Goal: Check status: Check status

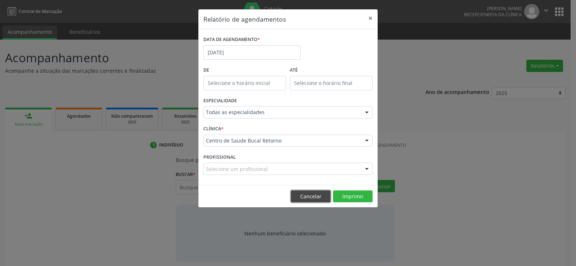
click at [301, 193] on button "Cancelar" at bounding box center [311, 197] width 40 height 12
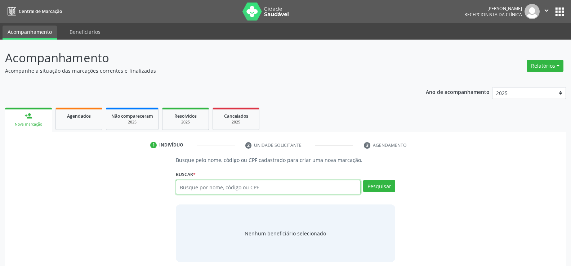
click at [247, 190] on input "text" at bounding box center [268, 187] width 185 height 14
type input "70558503470"
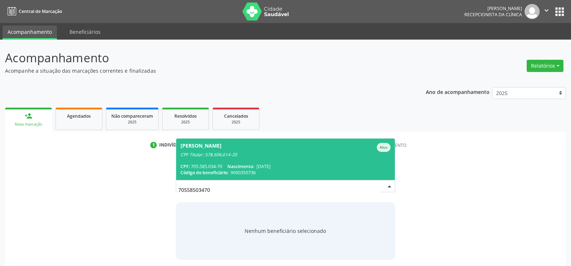
click at [235, 169] on span "Nascimento:" at bounding box center [240, 166] width 27 height 6
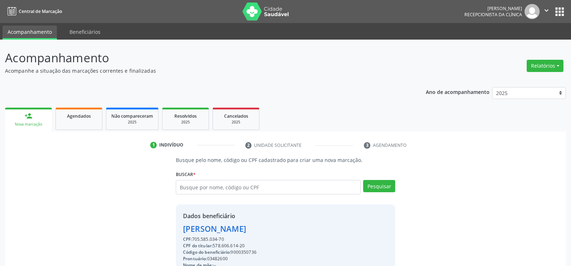
drag, startPoint x: 226, startPoint y: 237, endPoint x: 176, endPoint y: 226, distance: 51.3
copy div "[PERSON_NAME] CPF: 705.585.034-70"
click at [93, 121] on link "Agendados" at bounding box center [78, 119] width 47 height 22
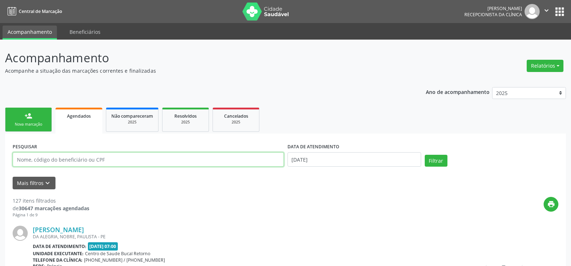
click at [81, 159] on input "text" at bounding box center [148, 159] width 271 height 14
type input "[PERSON_NAME]"
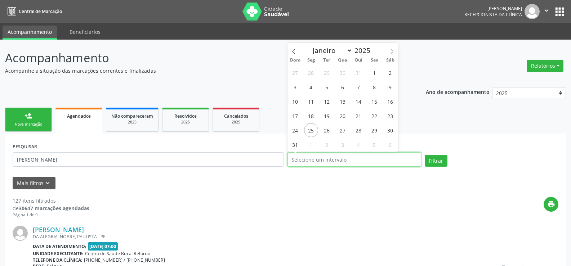
click at [425, 155] on button "Filtrar" at bounding box center [436, 161] width 23 height 12
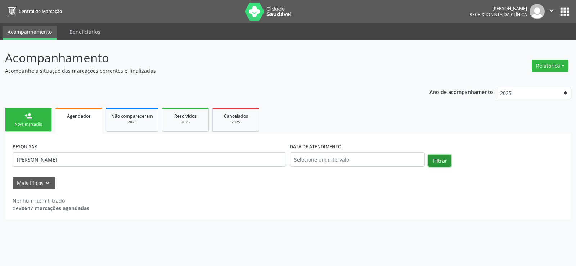
click at [434, 158] on button "Filtrar" at bounding box center [440, 161] width 23 height 12
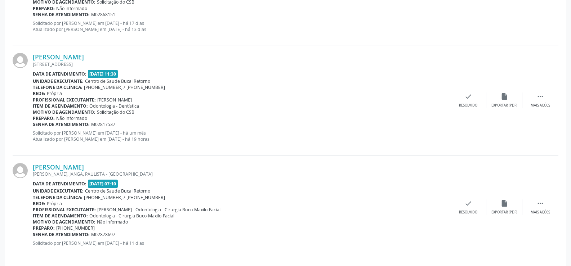
scroll to position [618, 0]
